Goal: Entertainment & Leisure: Consume media (video, audio)

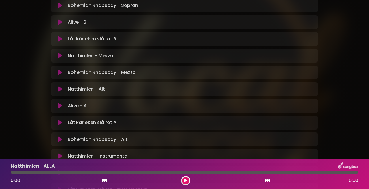
scroll to position [207, 0]
click at [60, 102] on icon at bounding box center [60, 105] width 4 height 6
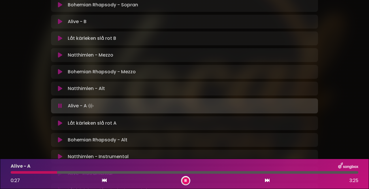
click at [35, 173] on div at bounding box center [34, 172] width 46 height 3
click at [186, 179] on icon at bounding box center [186, 180] width 2 height 3
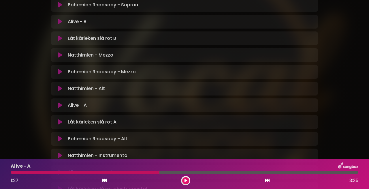
click at [148, 173] on div at bounding box center [85, 172] width 149 height 3
click at [150, 173] on div at bounding box center [85, 172] width 149 height 3
click at [186, 180] on icon at bounding box center [186, 180] width 3 height 3
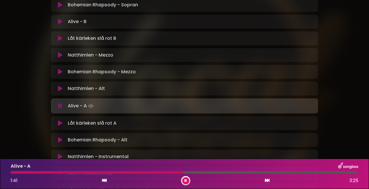
click at [116, 173] on div at bounding box center [97, 172] width 173 height 3
click at [289, 173] on div at bounding box center [161, 172] width 300 height 3
click at [282, 173] on div at bounding box center [151, 172] width 280 height 3
click at [275, 173] on div at bounding box center [152, 172] width 282 height 3
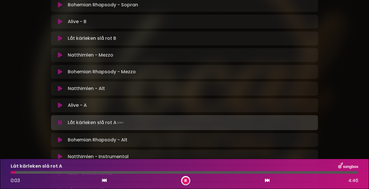
click at [187, 180] on button at bounding box center [185, 180] width 7 height 7
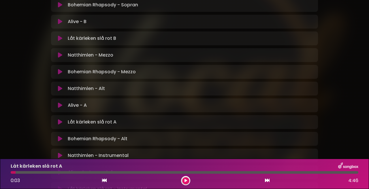
click at [187, 180] on button at bounding box center [185, 180] width 7 height 7
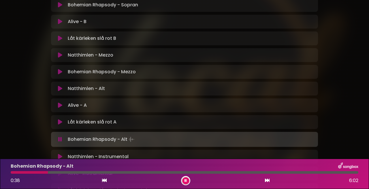
click at [29, 172] on div at bounding box center [29, 172] width 37 height 3
click at [26, 172] on div at bounding box center [21, 172] width 20 height 3
click at [22, 172] on div at bounding box center [19, 172] width 16 height 3
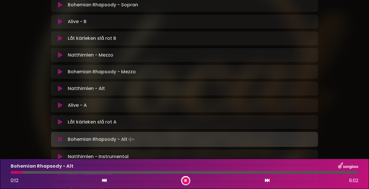
scroll to position [0, 0]
click at [21, 171] on div at bounding box center [17, 172] width 13 height 3
click at [19, 172] on div at bounding box center [16, 172] width 11 height 3
click at [16, 173] on div at bounding box center [17, 172] width 12 height 3
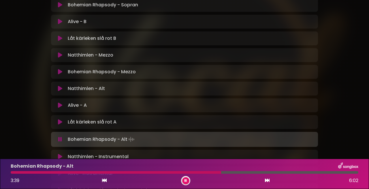
click at [209, 173] on div at bounding box center [116, 172] width 211 height 3
click at [207, 173] on div at bounding box center [111, 172] width 201 height 3
click at [213, 173] on div at bounding box center [119, 172] width 217 height 3
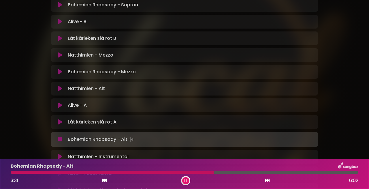
click at [206, 172] on div at bounding box center [112, 172] width 203 height 3
click at [220, 172] on div at bounding box center [130, 172] width 239 height 3
click at [236, 172] on div at bounding box center [131, 172] width 240 height 3
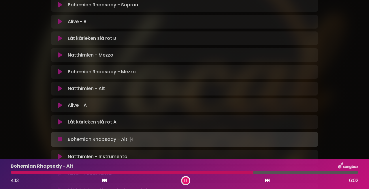
click at [230, 173] on div at bounding box center [132, 172] width 243 height 3
click at [186, 181] on icon at bounding box center [186, 180] width 2 height 3
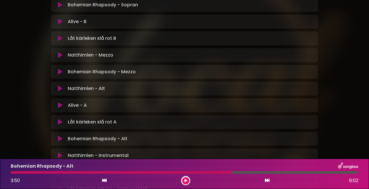
click at [186, 181] on icon at bounding box center [186, 180] width 3 height 3
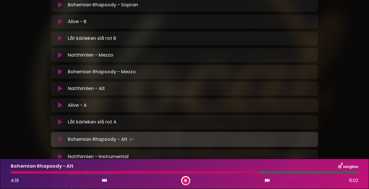
click at [244, 172] on div at bounding box center [135, 172] width 249 height 3
click at [240, 172] on div at bounding box center [130, 172] width 238 height 3
click at [239, 172] on div at bounding box center [132, 172] width 243 height 3
click at [261, 173] on div at bounding box center [146, 172] width 271 height 3
click at [258, 173] on div at bounding box center [137, 172] width 252 height 3
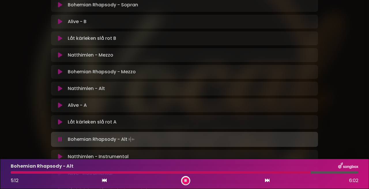
click at [302, 172] on div at bounding box center [161, 172] width 300 height 3
click at [300, 172] on div at bounding box center [158, 172] width 294 height 3
click at [297, 172] on div at bounding box center [154, 172] width 286 height 3
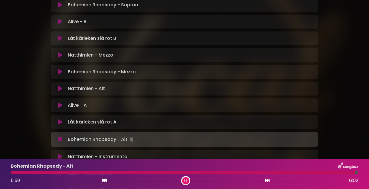
click at [303, 173] on div at bounding box center [183, 172] width 345 height 3
click at [299, 173] on div at bounding box center [159, 172] width 297 height 3
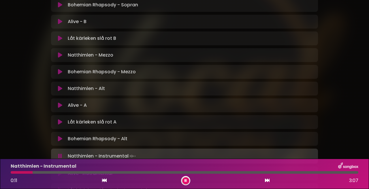
click at [107, 85] on div "Natthimlen - Alt Loading Track..." at bounding box center [190, 88] width 249 height 7
click at [59, 86] on icon at bounding box center [60, 89] width 4 height 6
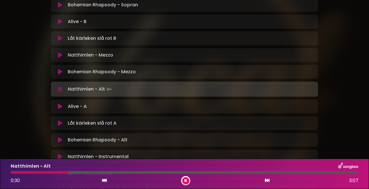
click at [186, 180] on icon at bounding box center [186, 180] width 2 height 3
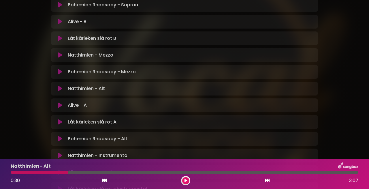
click at [51, 172] on div at bounding box center [39, 172] width 57 height 3
click at [185, 180] on icon at bounding box center [186, 180] width 3 height 3
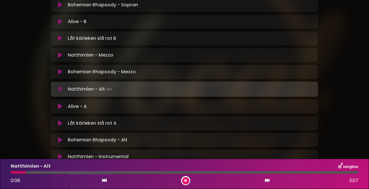
click at [26, 172] on div at bounding box center [18, 172] width 15 height 3
click at [18, 172] on div at bounding box center [19, 172] width 16 height 3
click at [18, 172] on div at bounding box center [16, 172] width 10 height 3
click at [23, 172] on div at bounding box center [22, 172] width 23 height 3
click at [18, 172] on div at bounding box center [19, 172] width 16 height 3
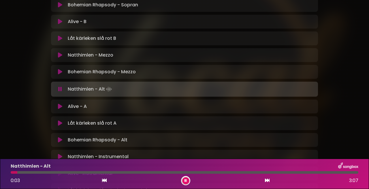
click at [17, 173] on div at bounding box center [14, 172] width 7 height 3
click at [186, 180] on icon at bounding box center [186, 180] width 2 height 3
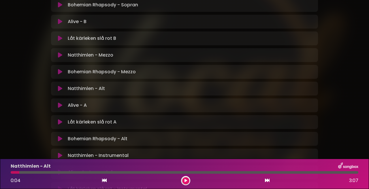
click at [186, 180] on icon at bounding box center [186, 180] width 3 height 3
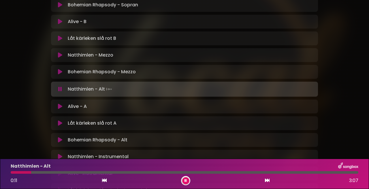
scroll to position [0, 0]
click at [186, 180] on icon at bounding box center [186, 180] width 2 height 3
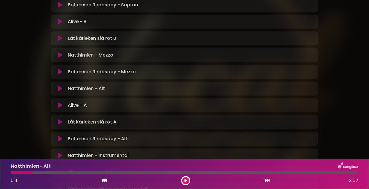
scroll to position [0, 0]
click at [29, 173] on div at bounding box center [22, 172] width 22 height 3
click at [188, 180] on button at bounding box center [185, 180] width 7 height 7
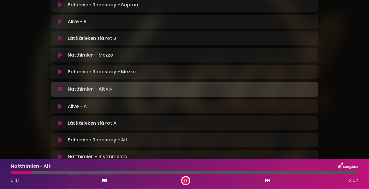
click at [24, 172] on div at bounding box center [21, 172] width 20 height 3
click at [49, 172] on div at bounding box center [37, 172] width 53 height 3
click at [47, 172] on div at bounding box center [33, 172] width 44 height 3
click at [188, 180] on button at bounding box center [185, 180] width 7 height 7
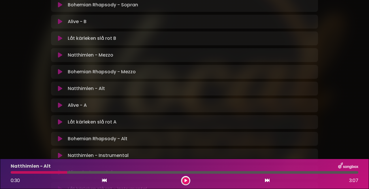
drag, startPoint x: 186, startPoint y: 180, endPoint x: 170, endPoint y: 177, distance: 16.1
click at [186, 180] on icon at bounding box center [186, 180] width 3 height 3
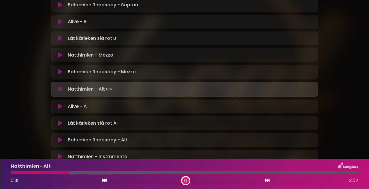
click at [50, 171] on div at bounding box center [40, 172] width 59 height 3
click at [188, 182] on button at bounding box center [185, 180] width 7 height 7
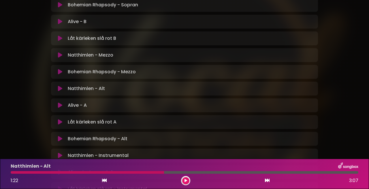
drag, startPoint x: 186, startPoint y: 180, endPoint x: 160, endPoint y: 176, distance: 25.6
click at [186, 180] on icon at bounding box center [186, 180] width 3 height 3
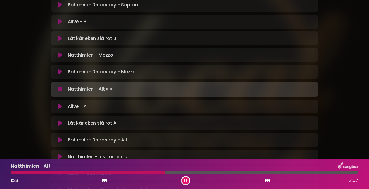
click at [144, 173] on div at bounding box center [88, 172] width 155 height 3
click at [133, 172] on div at bounding box center [82, 172] width 143 height 3
click at [130, 172] on div at bounding box center [73, 172] width 125 height 3
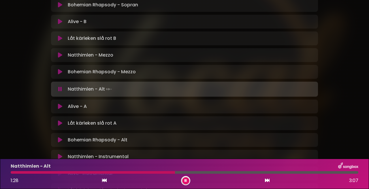
click at [156, 172] on div at bounding box center [93, 172] width 164 height 3
click at [152, 173] on div at bounding box center [84, 172] width 147 height 3
click at [152, 172] on div at bounding box center [96, 172] width 170 height 3
click at [152, 172] on div at bounding box center [90, 172] width 159 height 3
click at [186, 182] on icon at bounding box center [186, 180] width 2 height 3
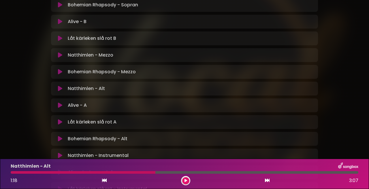
click at [186, 182] on icon at bounding box center [186, 180] width 3 height 3
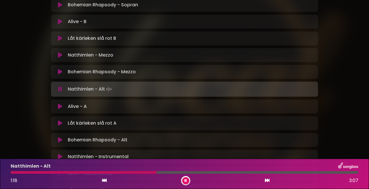
click at [143, 173] on div at bounding box center [84, 172] width 146 height 3
click at [136, 172] on div at bounding box center [79, 172] width 136 height 3
click at [131, 172] on div at bounding box center [78, 172] width 134 height 3
click at [232, 171] on div at bounding box center [129, 172] width 237 height 3
click at [216, 171] on div at bounding box center [130, 172] width 238 height 3
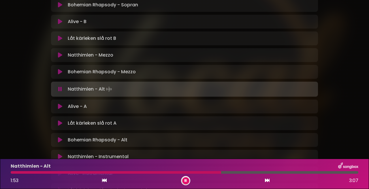
click at [213, 171] on div at bounding box center [116, 172] width 211 height 3
click at [205, 172] on div at bounding box center [121, 172] width 221 height 3
click at [201, 172] on div at bounding box center [118, 172] width 214 height 3
click at [199, 172] on div at bounding box center [107, 172] width 193 height 3
click at [196, 172] on div at bounding box center [106, 172] width 190 height 3
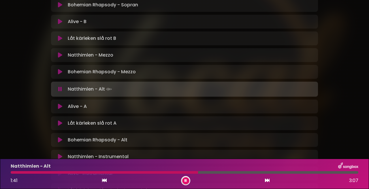
click at [193, 172] on div at bounding box center [105, 172] width 188 height 3
click at [189, 173] on div at bounding box center [106, 172] width 190 height 3
click at [179, 172] on div at bounding box center [185, 172] width 348 height 3
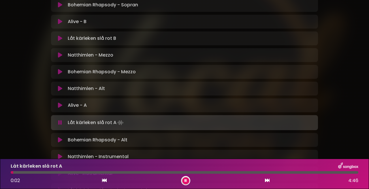
click at [187, 181] on icon at bounding box center [186, 180] width 2 height 3
